Goal: Task Accomplishment & Management: Use online tool/utility

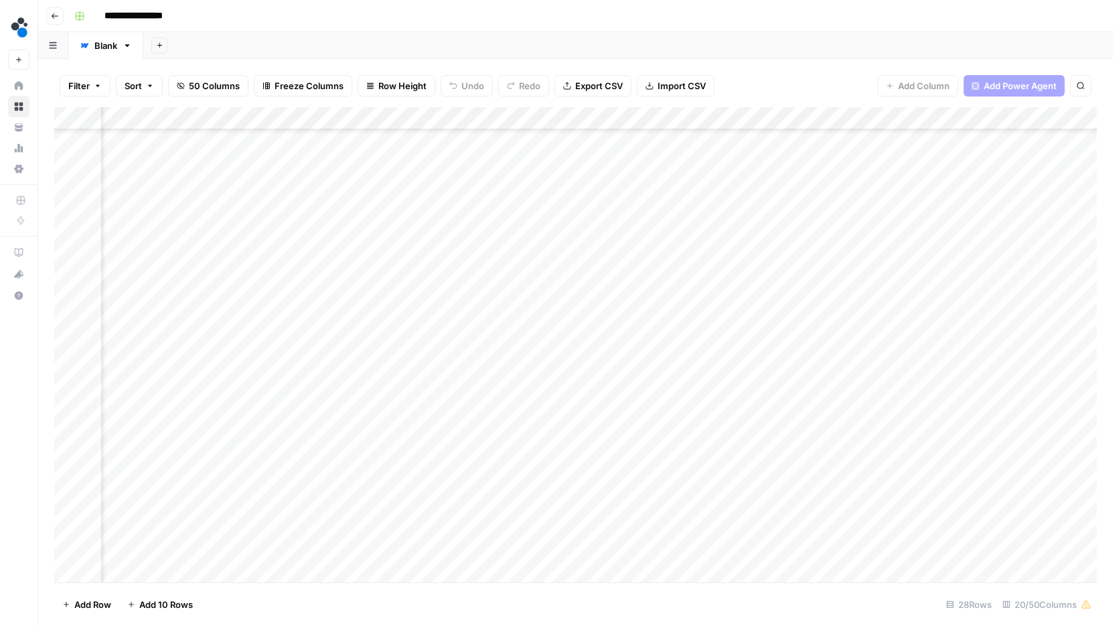
scroll to position [206, 1742]
click at [628, 50] on div "Add Sheet" at bounding box center [628, 45] width 970 height 27
click at [549, 33] on div "Add Sheet" at bounding box center [628, 45] width 970 height 27
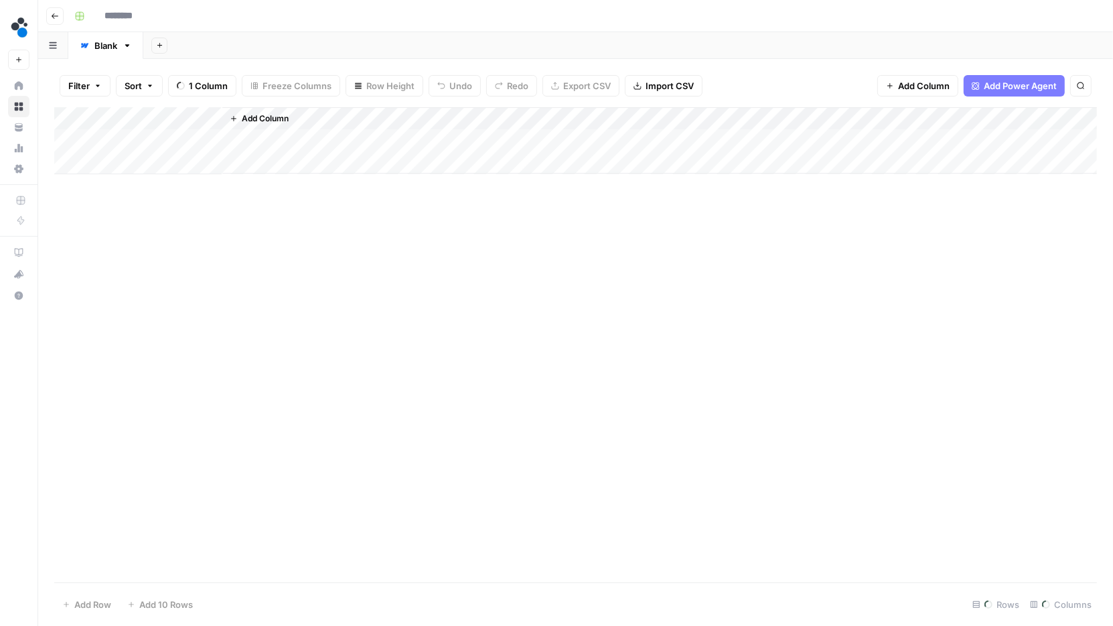
type input "**********"
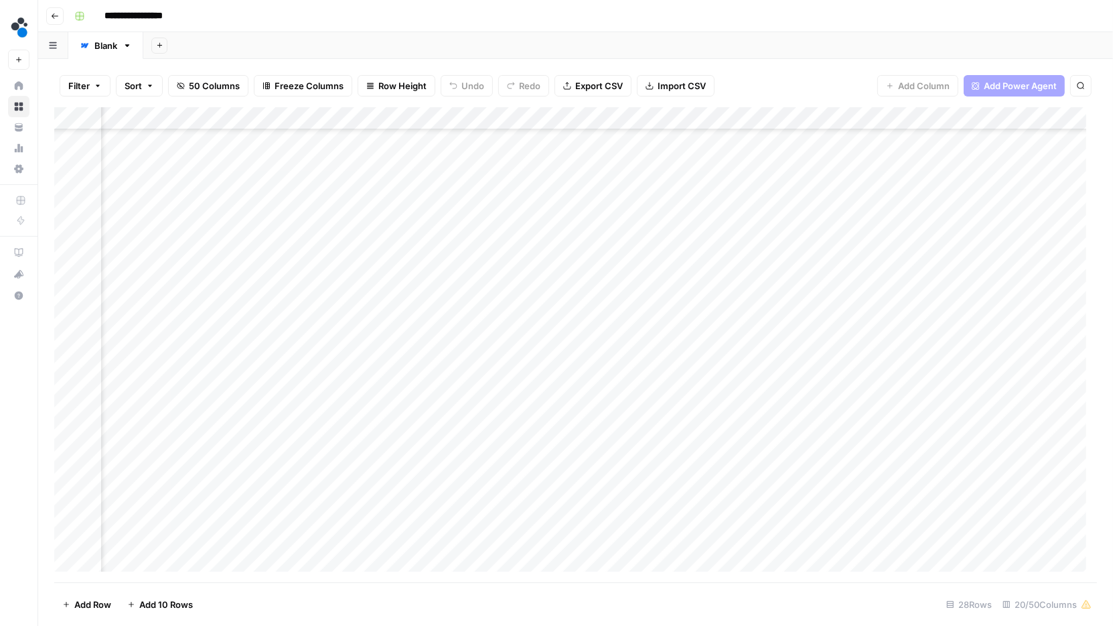
scroll to position [217, 1752]
click at [482, 313] on div "Add Column" at bounding box center [575, 345] width 1043 height 476
click at [482, 313] on body "**********" at bounding box center [556, 313] width 1113 height 626
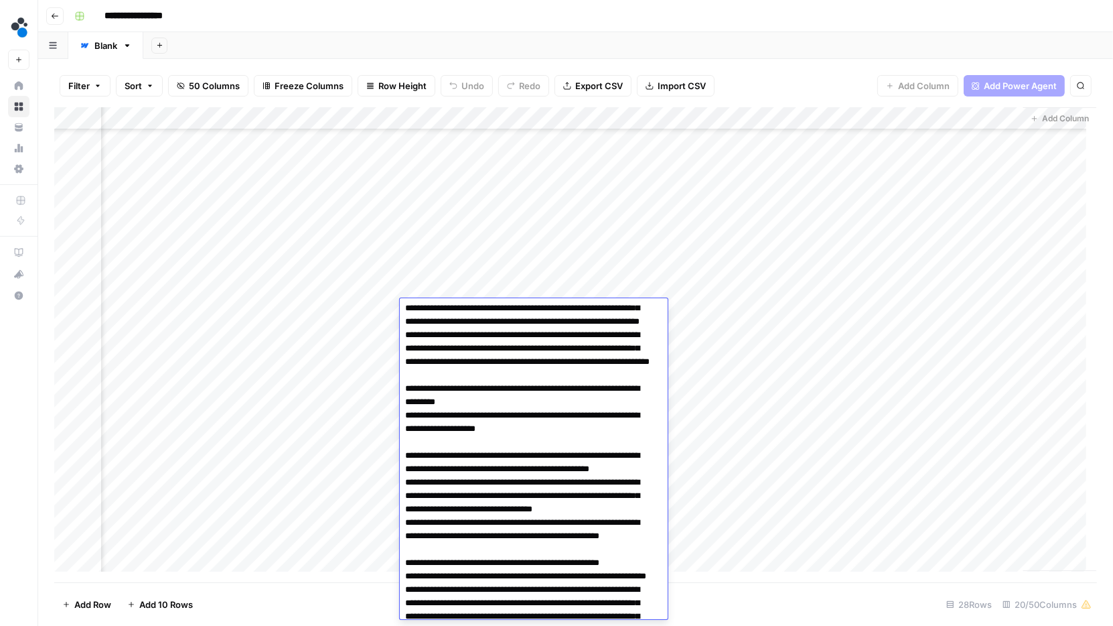
scroll to position [0, 0]
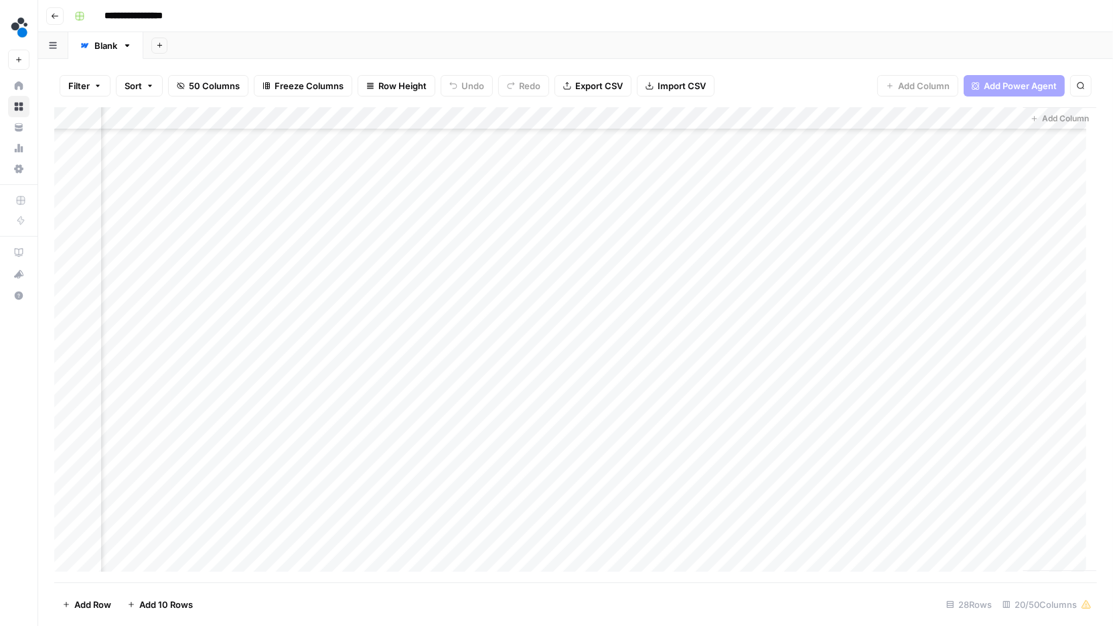
click at [607, 51] on div "Add Sheet" at bounding box center [628, 45] width 970 height 27
click at [505, 380] on div "Add Column" at bounding box center [575, 345] width 1043 height 476
click at [685, 373] on div "Add Column" at bounding box center [575, 345] width 1043 height 476
